Goal: Navigation & Orientation: Find specific page/section

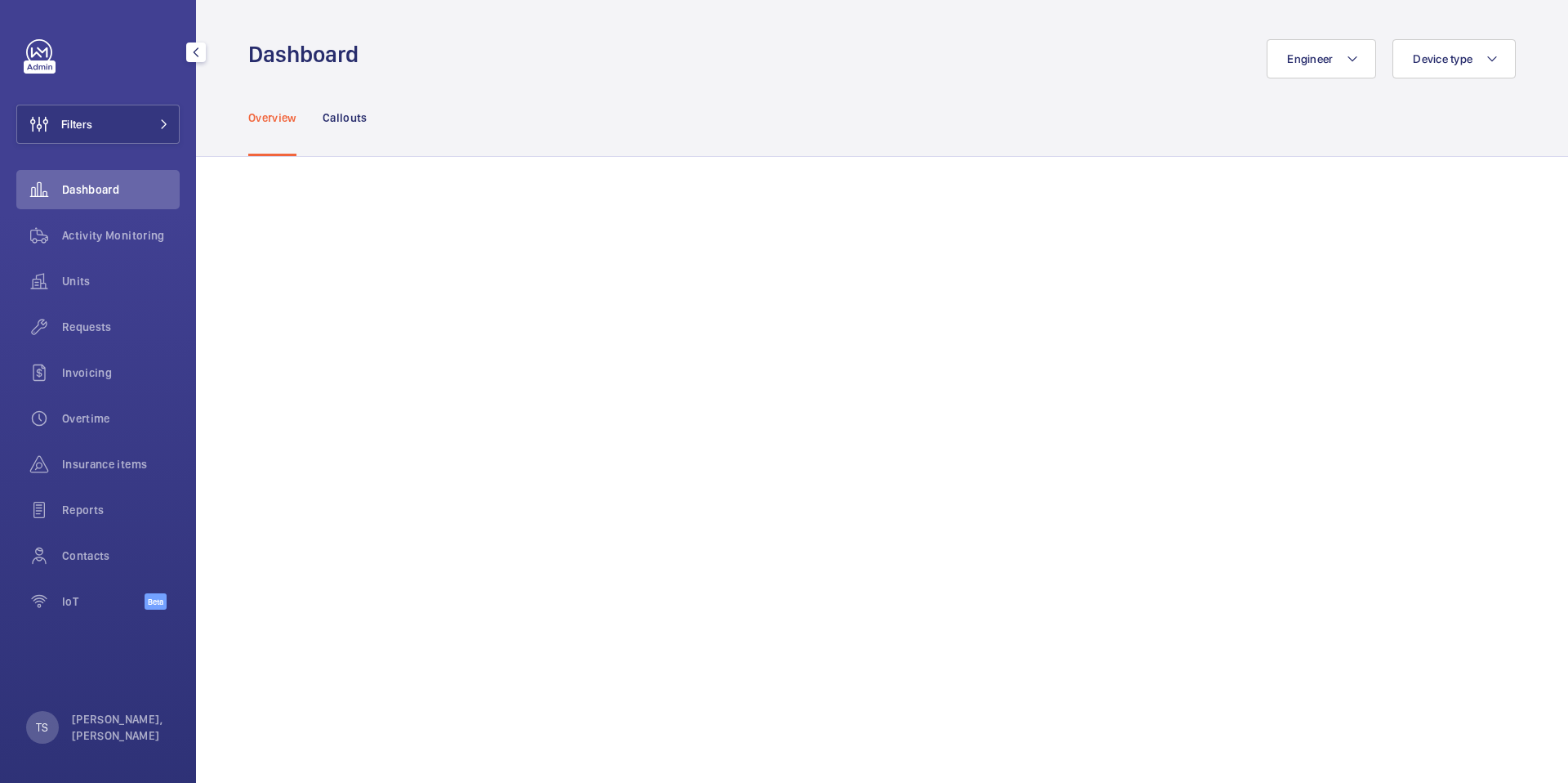
click at [148, 203] on div "Dashboard" at bounding box center [98, 189] width 163 height 39
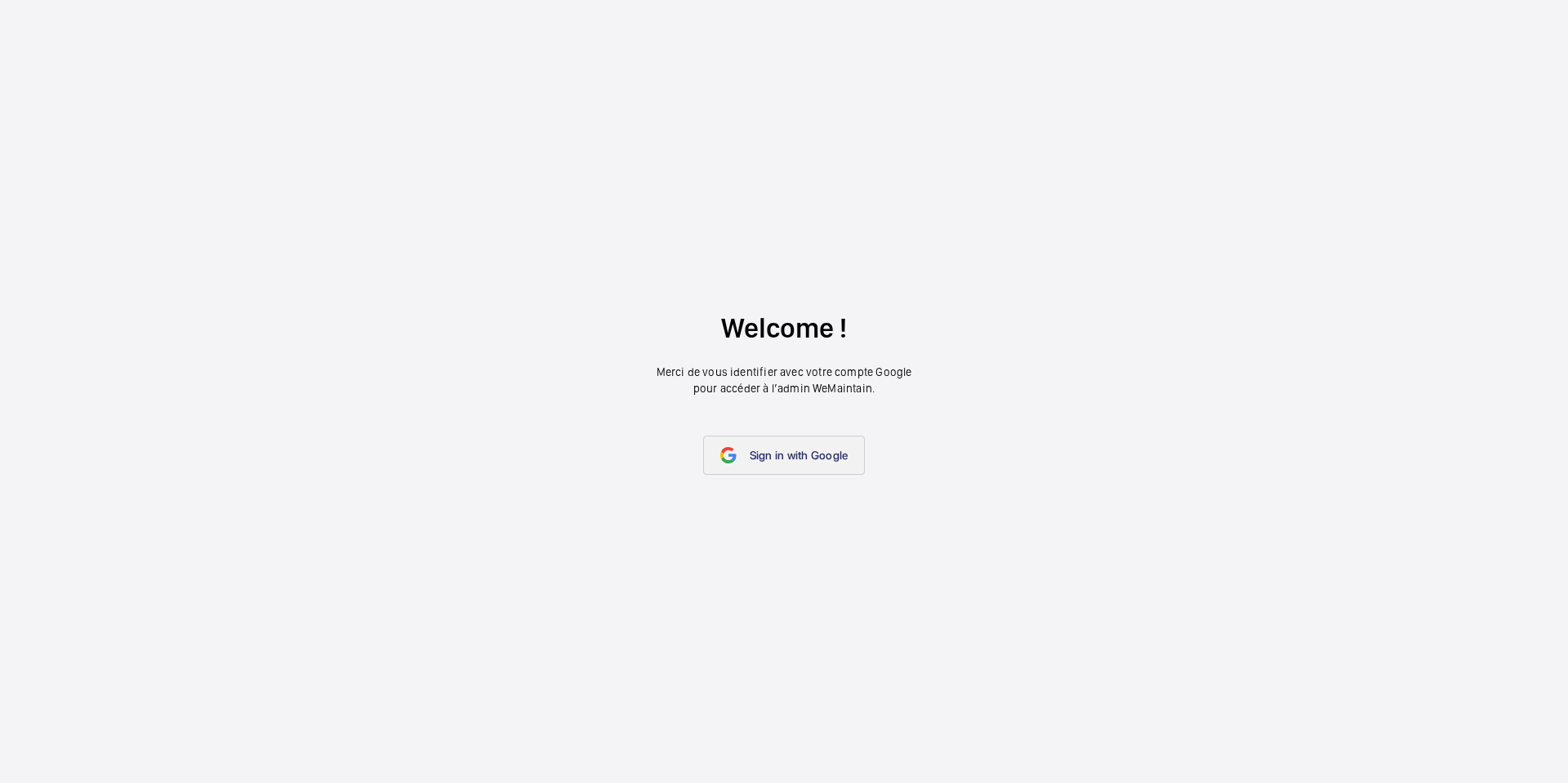
click at [816, 460] on span "Sign in with Google" at bounding box center [799, 455] width 98 height 13
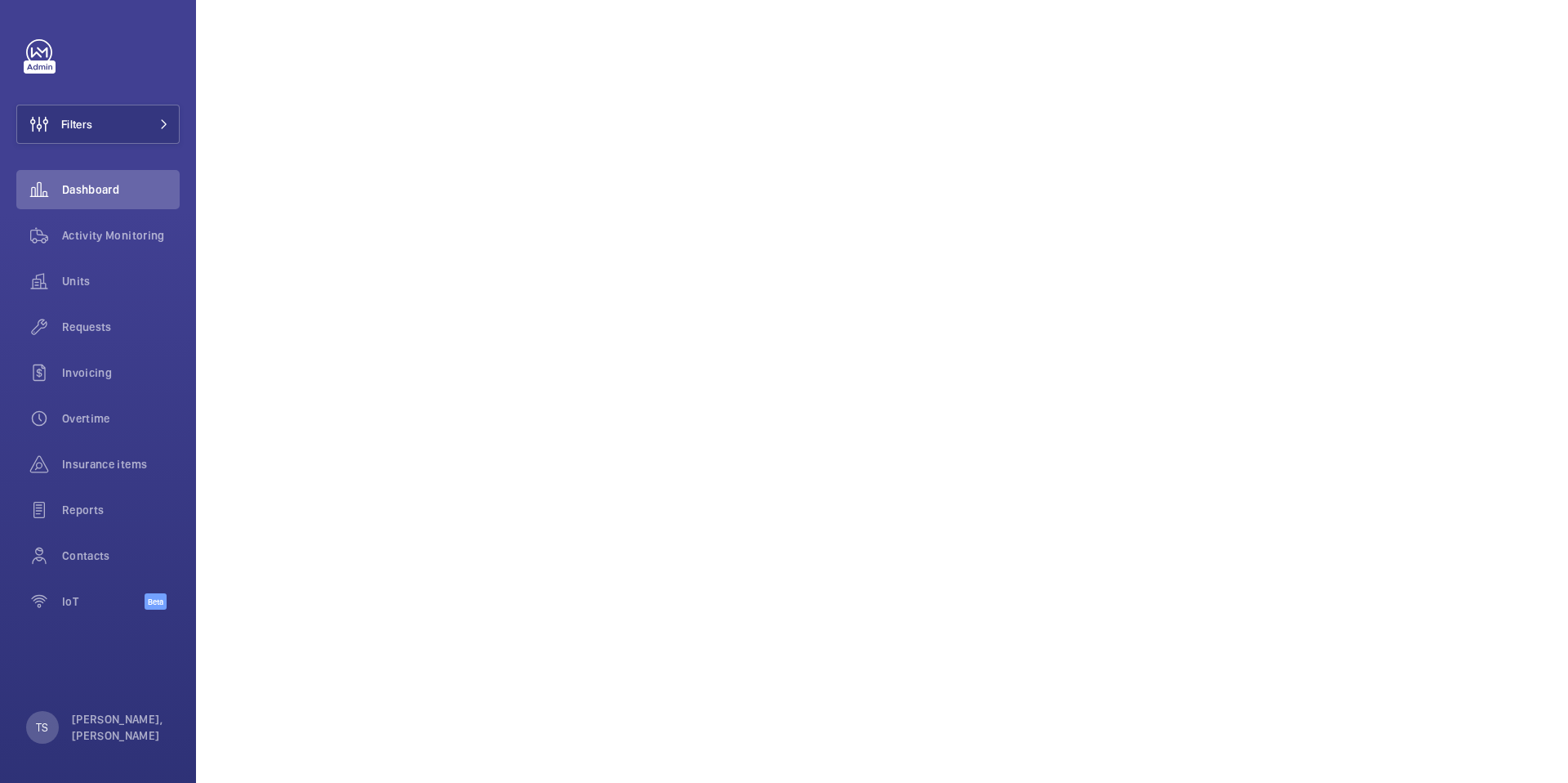
scroll to position [2311, 0]
click at [127, 498] on div "Reports" at bounding box center [98, 509] width 163 height 39
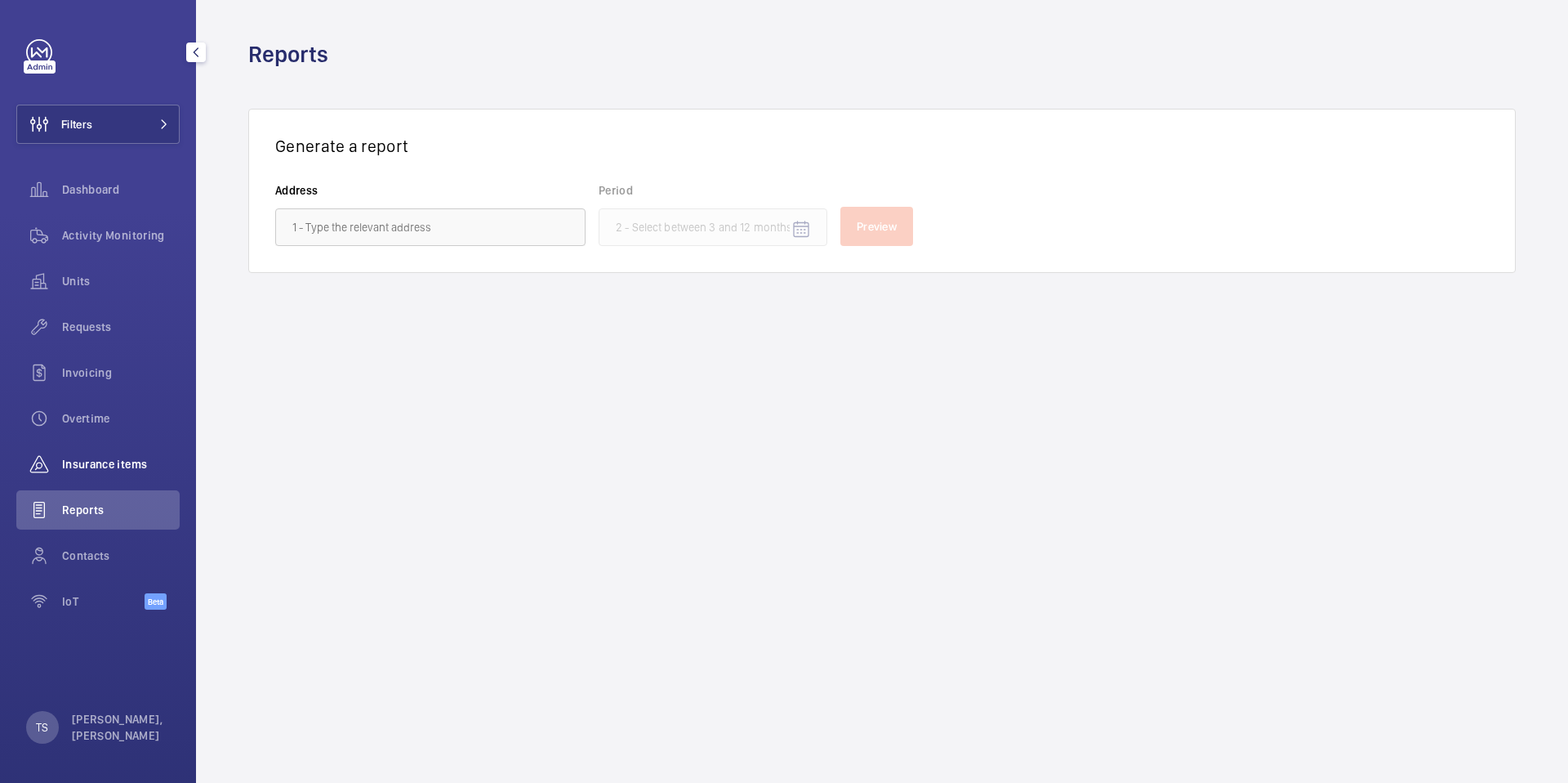
click at [98, 456] on span "Insurance items" at bounding box center [120, 464] width 117 height 16
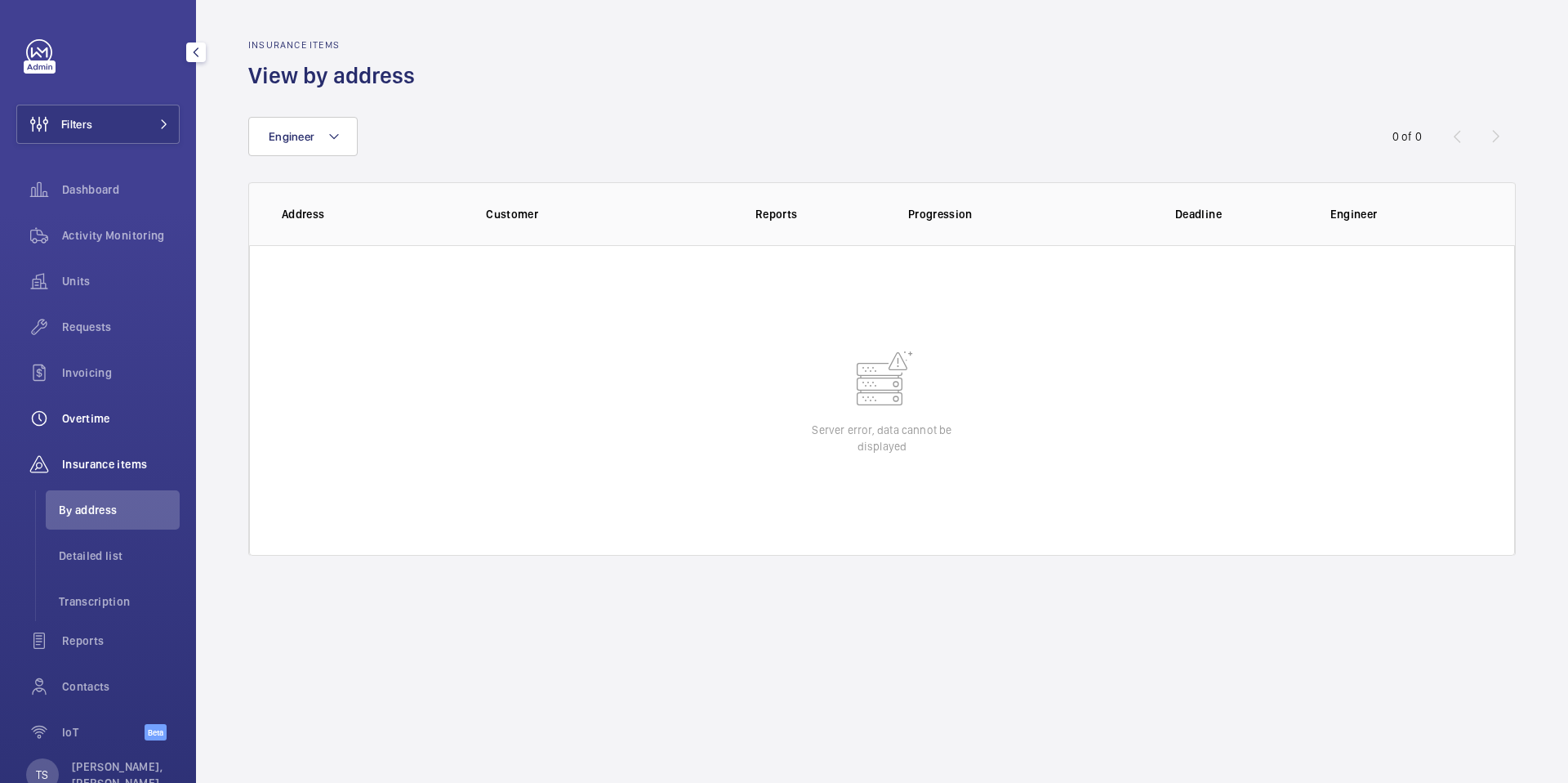
click at [115, 414] on span "Overtime" at bounding box center [120, 418] width 117 height 16
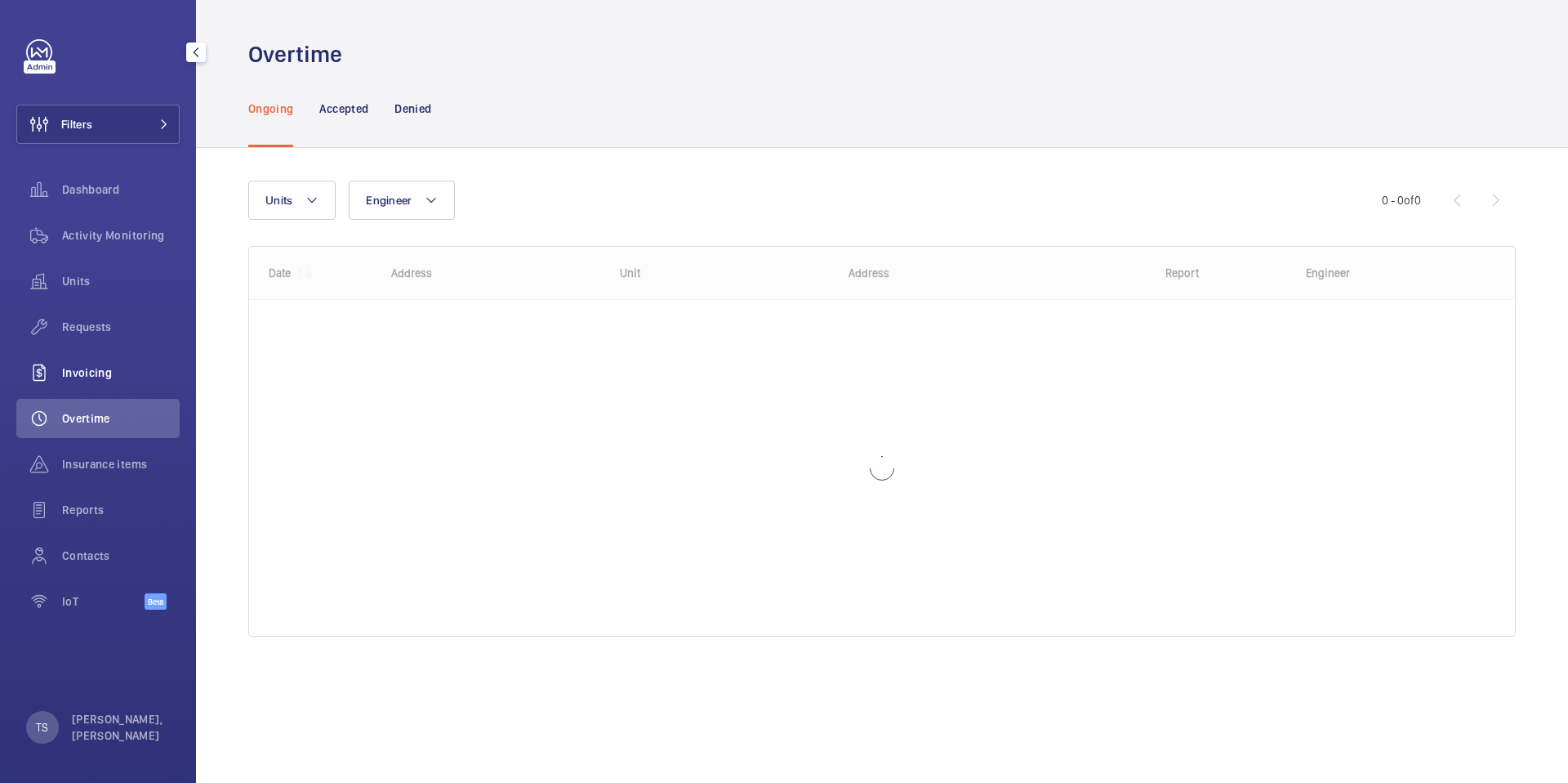
click at [97, 381] on div "Invoicing" at bounding box center [98, 372] width 163 height 39
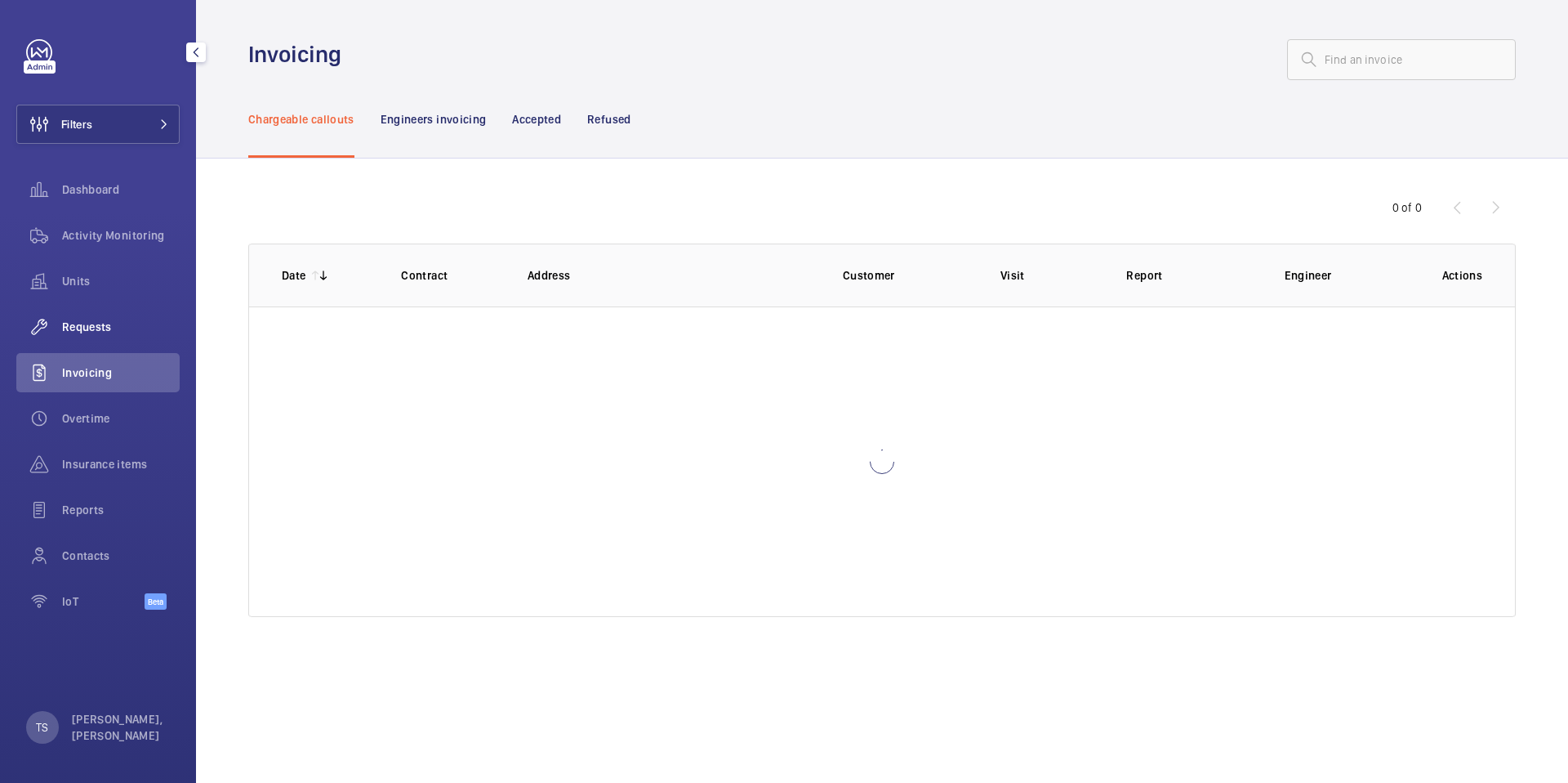
click at [102, 334] on span "Requests" at bounding box center [120, 326] width 117 height 16
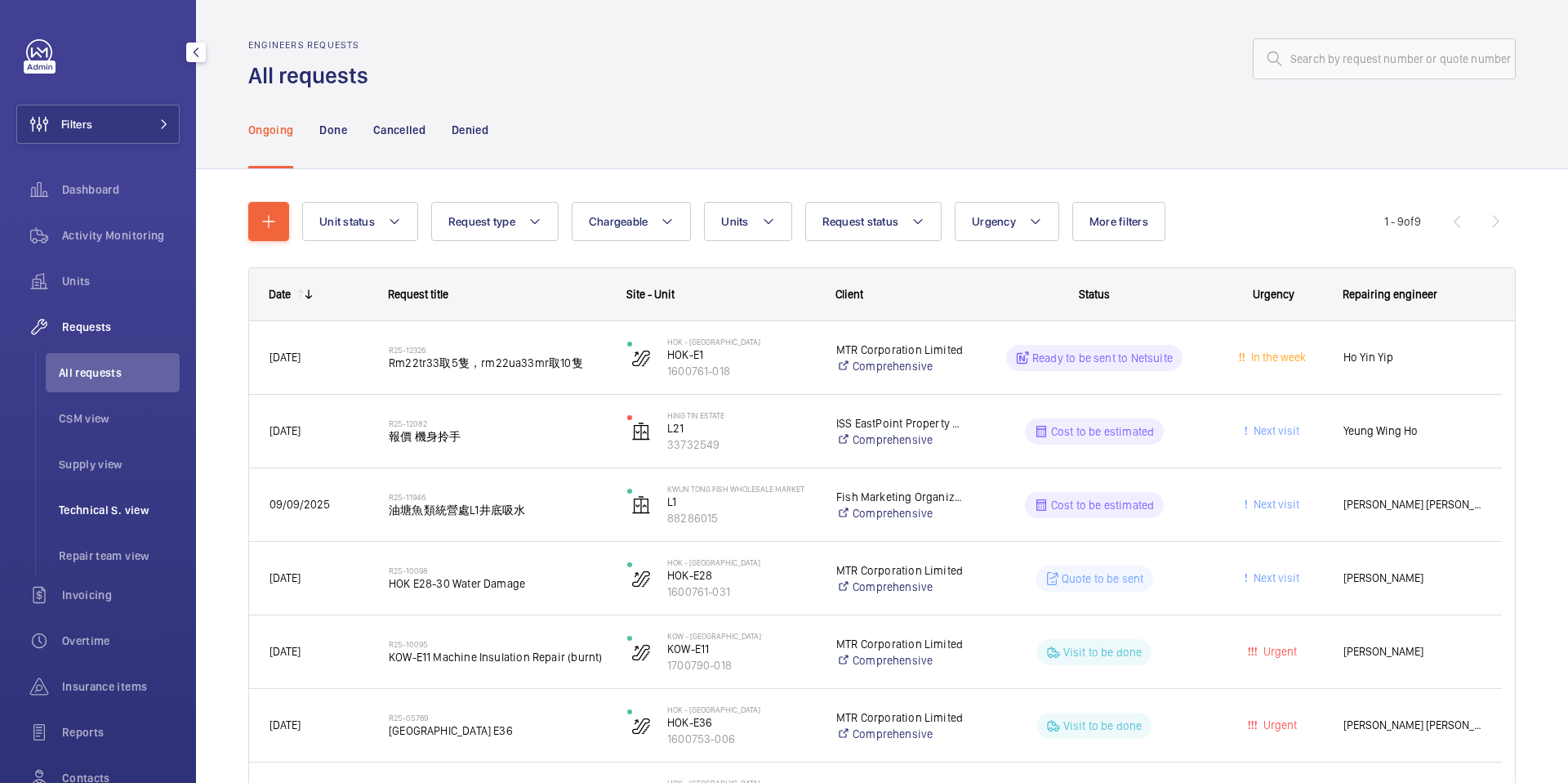
click at [121, 520] on li "Technical S. view" at bounding box center [112, 509] width 134 height 39
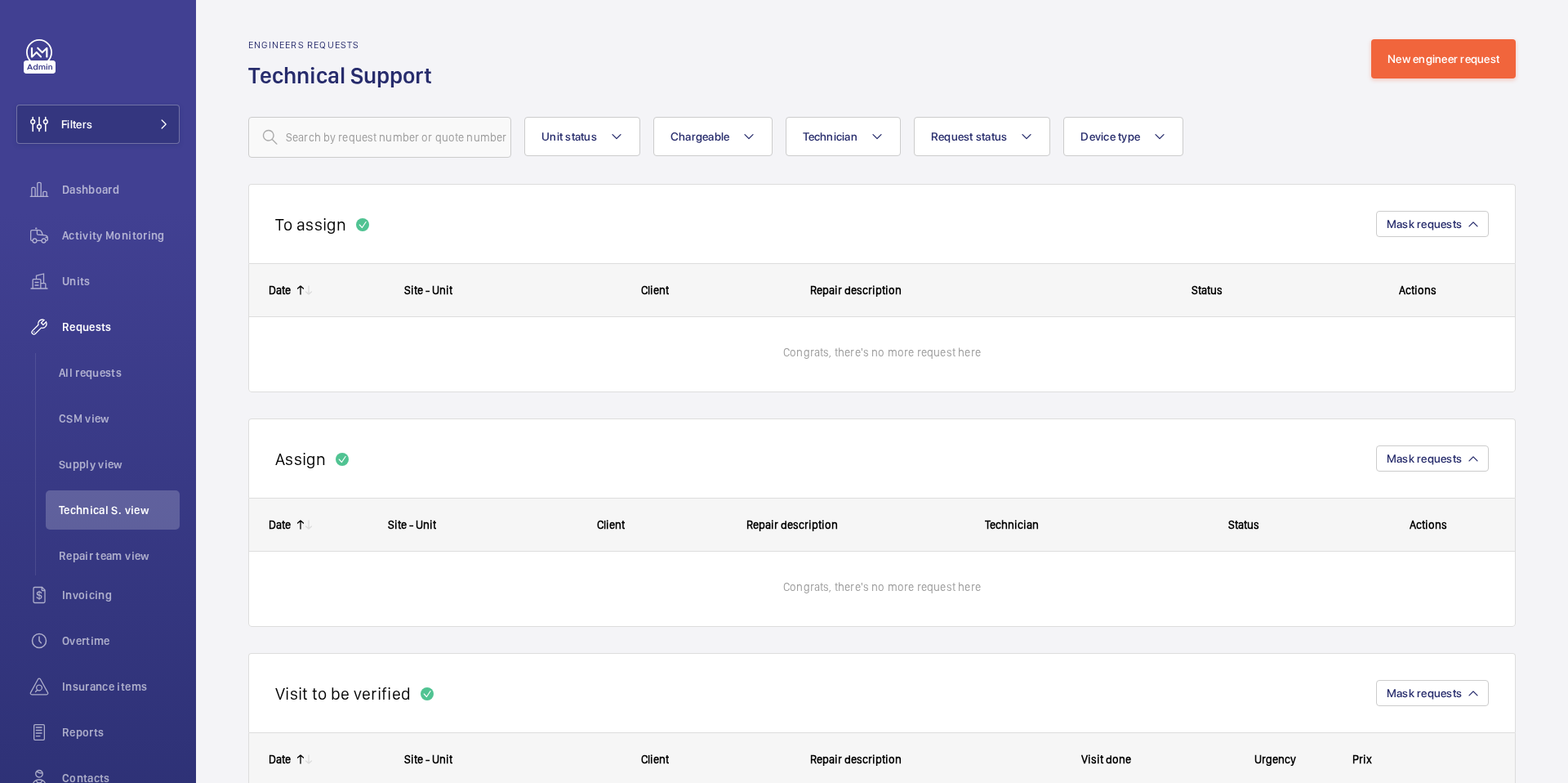
scroll to position [117, 0]
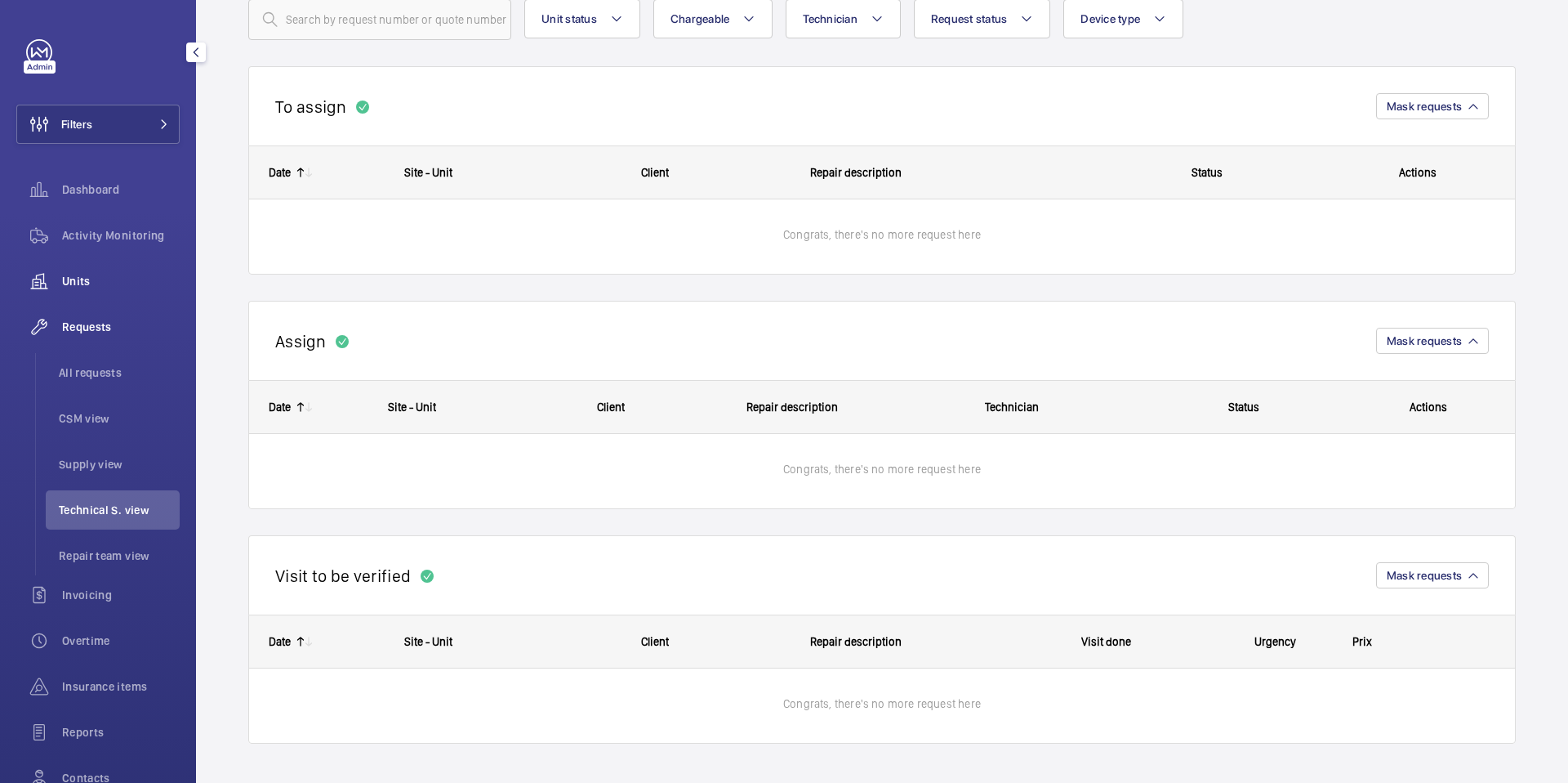
click at [96, 283] on span "Units" at bounding box center [120, 281] width 117 height 16
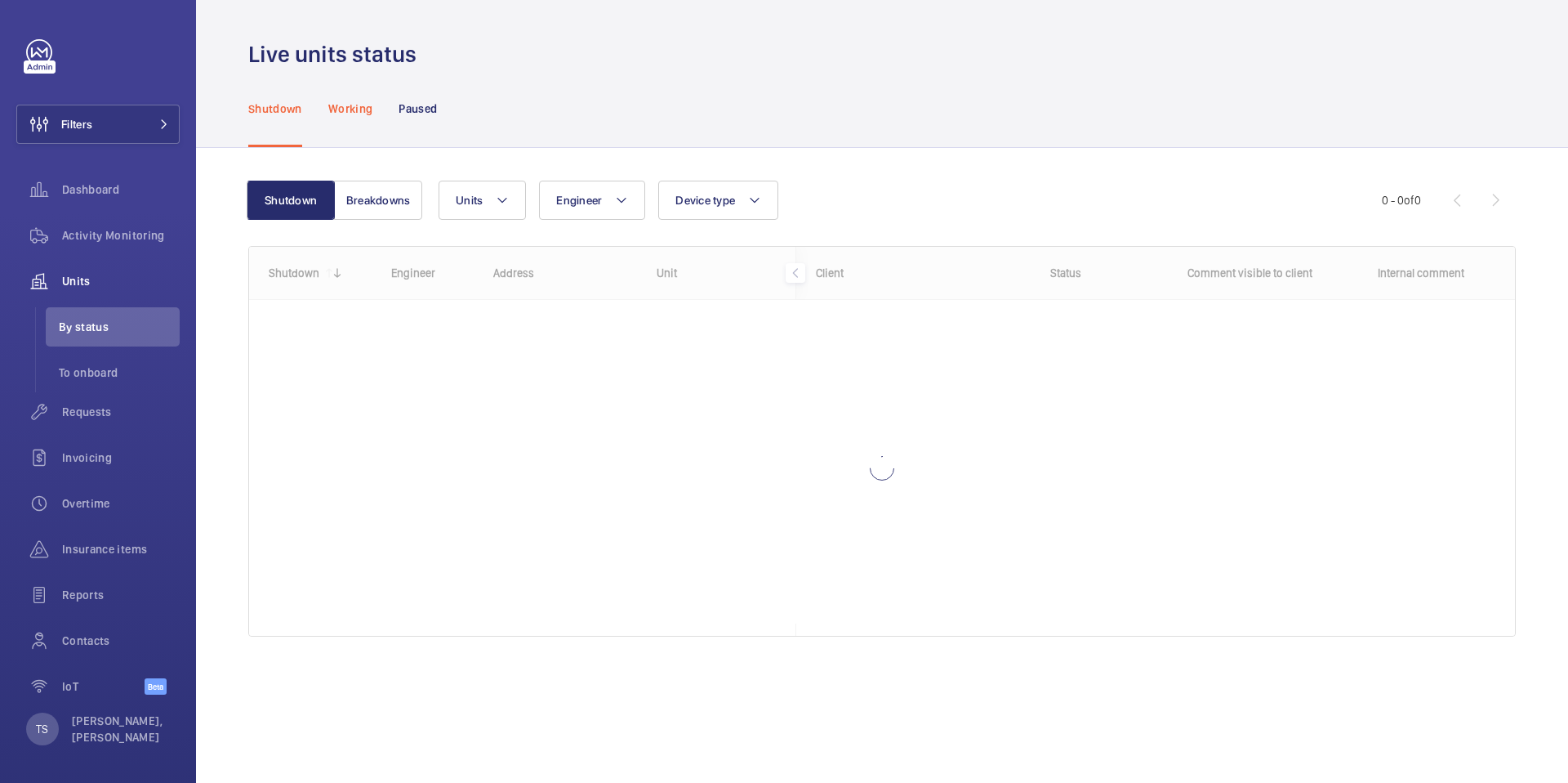
click at [337, 118] on div "Working" at bounding box center [350, 108] width 44 height 78
click at [256, 121] on div "Shutdown" at bounding box center [276, 108] width 54 height 78
